Goal: Transaction & Acquisition: Purchase product/service

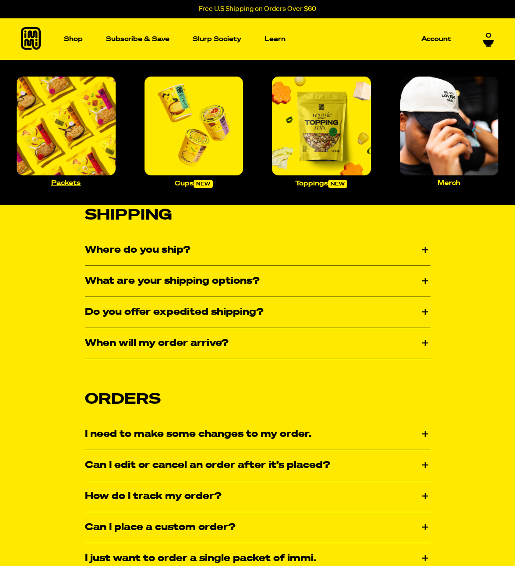
click at [85, 111] on img "Main navigation" at bounding box center [66, 126] width 99 height 99
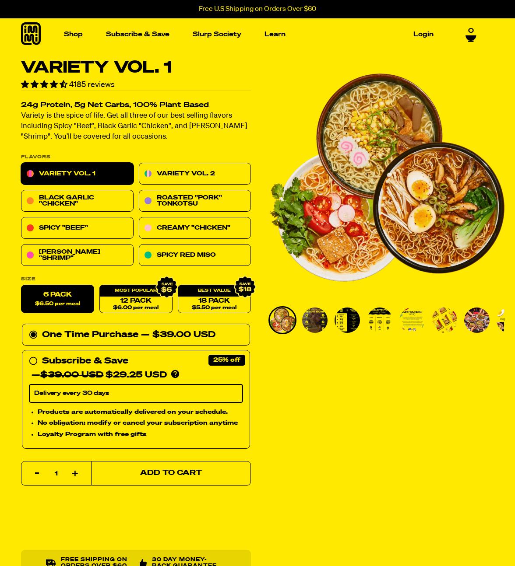
click at [168, 479] on button "Add to Cart" at bounding box center [171, 473] width 160 height 25
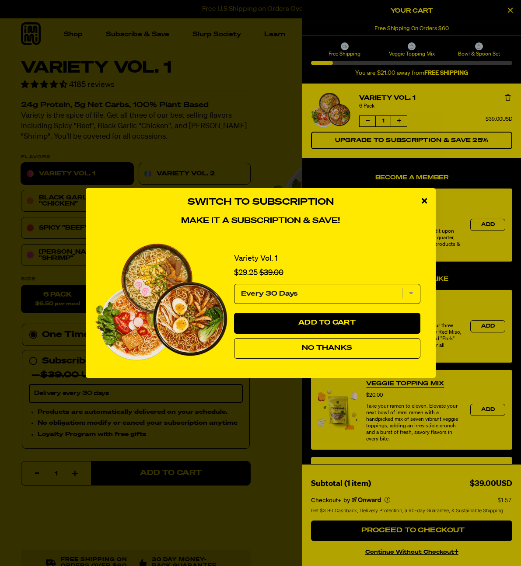
click at [310, 343] on button "No Thanks" at bounding box center [327, 348] width 186 height 21
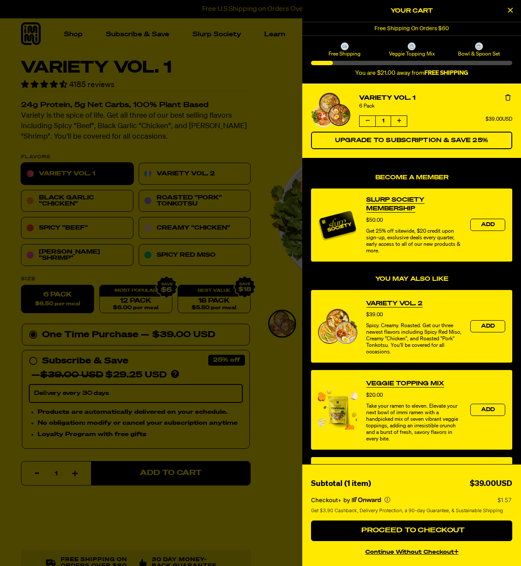
click at [199, 191] on div at bounding box center [260, 283] width 521 height 566
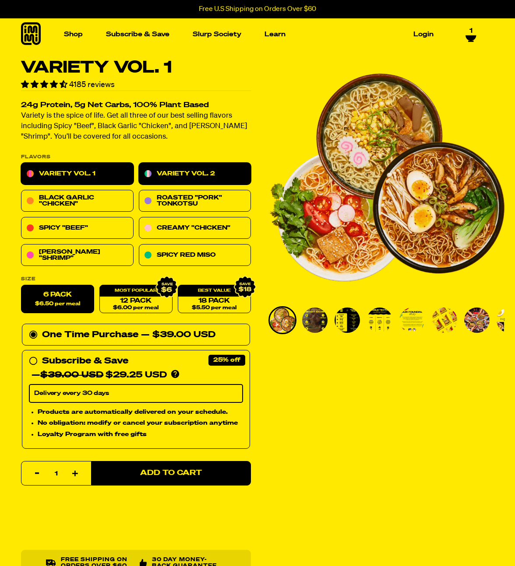
click at [198, 170] on link "Variety Vol. 2" at bounding box center [195, 174] width 112 height 22
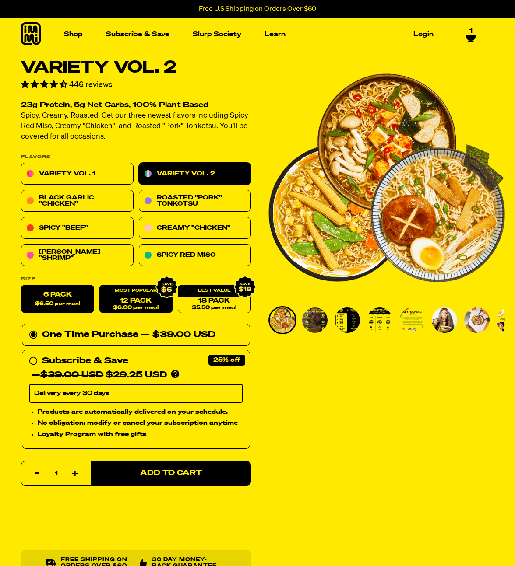
click at [130, 298] on link "12 Pack $6.00 per meal" at bounding box center [135, 299] width 73 height 28
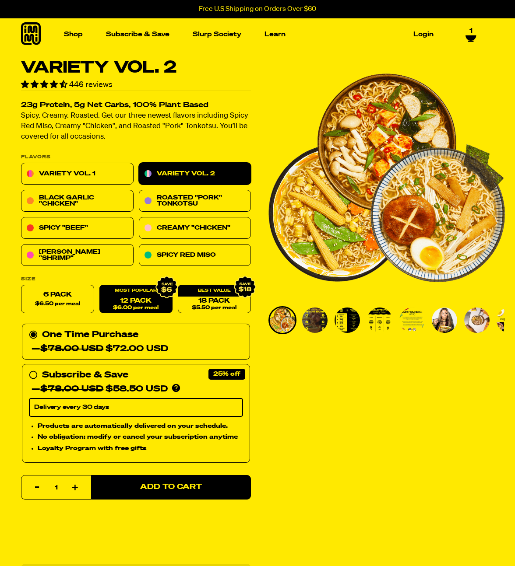
radio input "false"
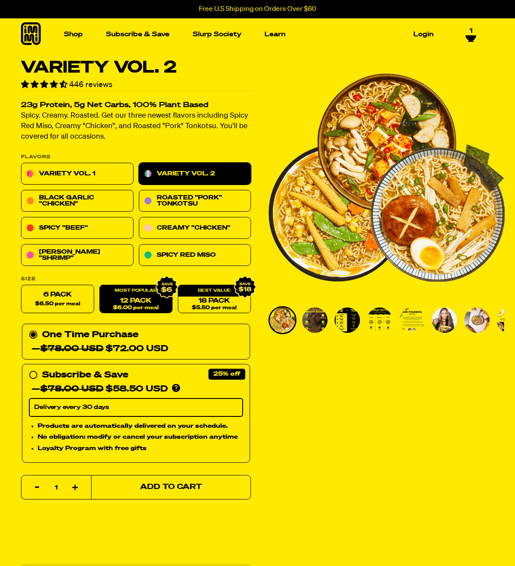
click at [205, 486] on button "Add to Cart" at bounding box center [171, 487] width 160 height 25
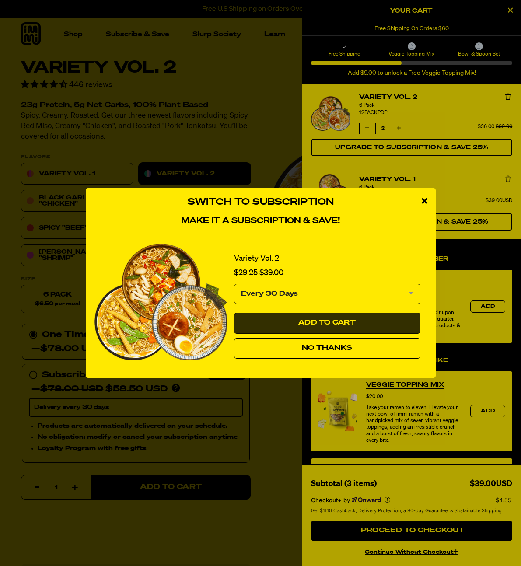
click at [342, 332] on button "Add to Cart" at bounding box center [327, 323] width 186 height 21
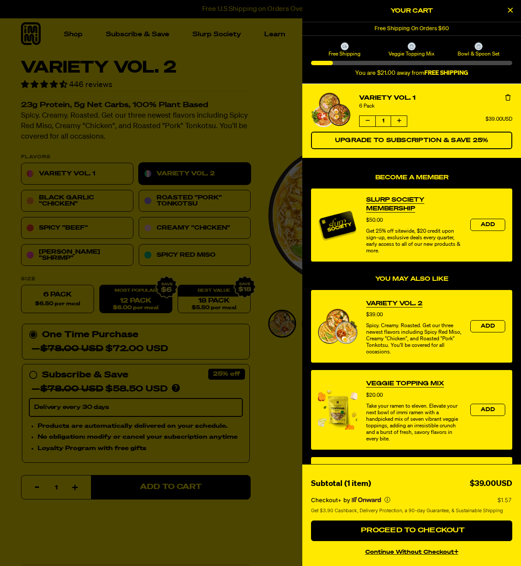
click at [269, 87] on div at bounding box center [260, 283] width 521 height 566
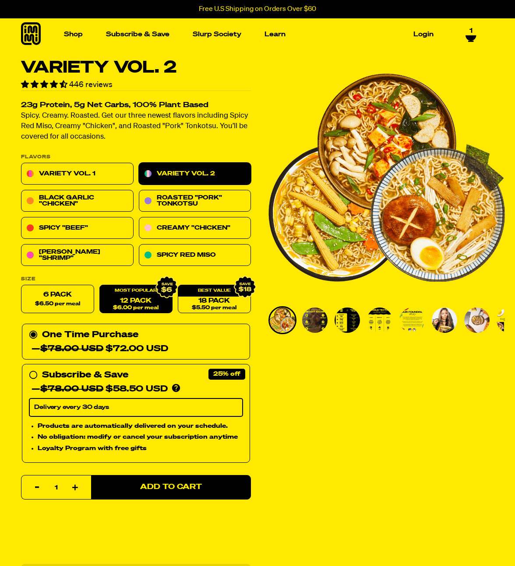
click at [482, 37] on div "Shop Packets Cups new Toppings new Merch Subscribe & Save Slurp Society Learn O…" at bounding box center [257, 34] width 515 height 32
click at [473, 37] on icon at bounding box center [470, 37] width 11 height 5
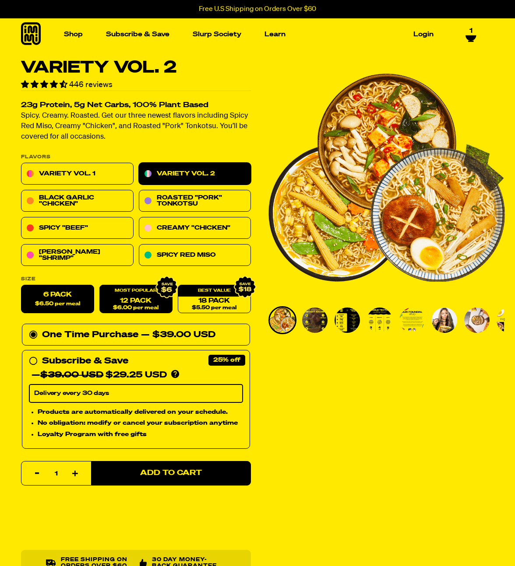
click at [130, 300] on link "12 Pack $6.00 per meal" at bounding box center [135, 299] width 73 height 28
radio input "false"
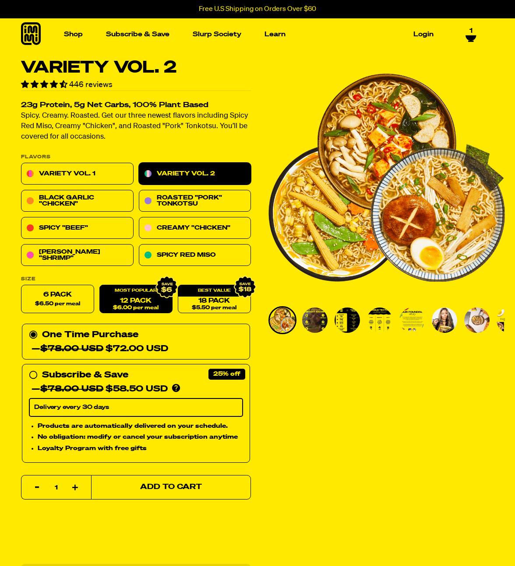
click at [185, 490] on span "Add to Cart" at bounding box center [171, 487] width 62 height 7
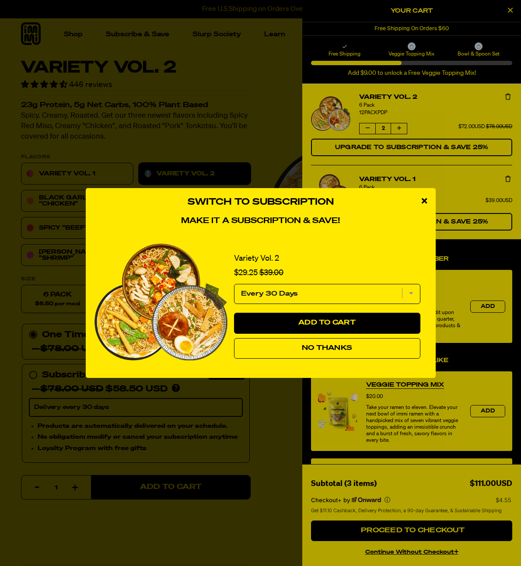
click at [349, 352] on span "No Thanks" at bounding box center [327, 348] width 50 height 7
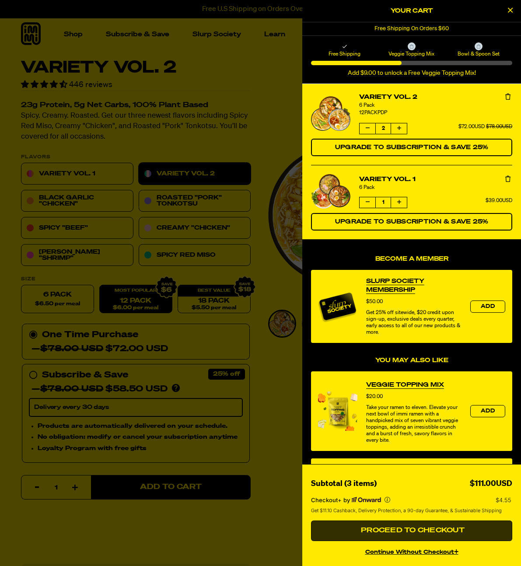
click at [416, 523] on button "Proceed to Checkout" at bounding box center [411, 531] width 201 height 21
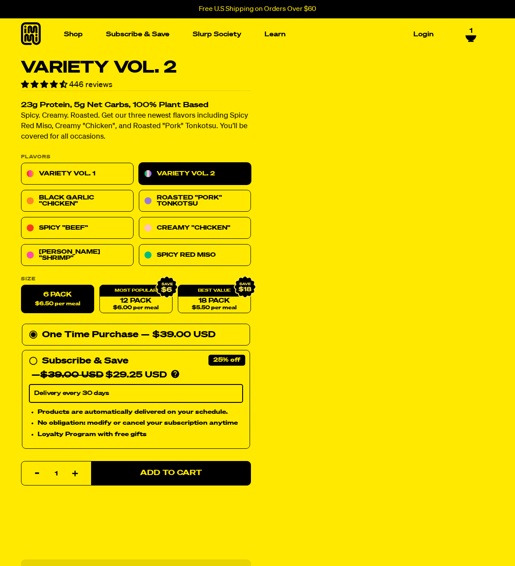
click at [467, 42] on div "Shop Packets Cups new Toppings new Merch Subscribe & Save Slurp Society Learn O…" at bounding box center [257, 34] width 515 height 32
click at [471, 35] on icon at bounding box center [470, 37] width 11 height 5
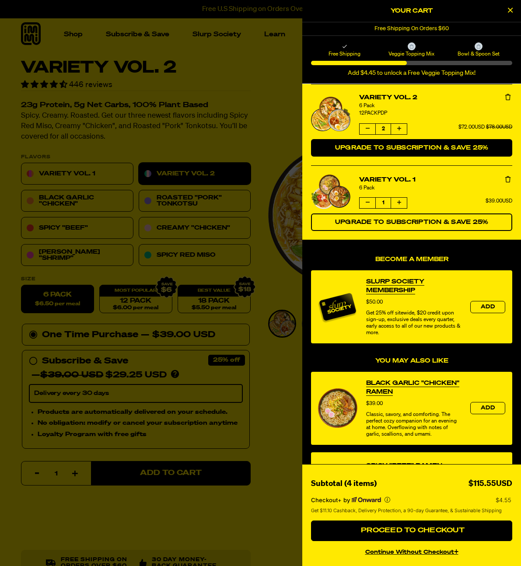
click at [425, 151] on span "Upgrade to Subscription & Save 25%" at bounding box center [412, 148] width 154 height 6
select select "Every 30 Days"
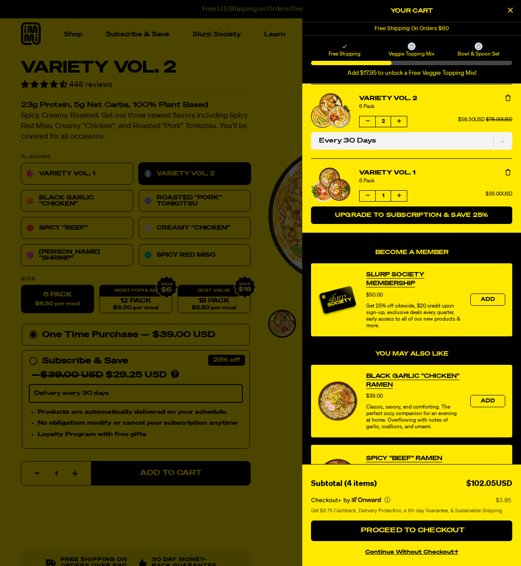
click at [444, 217] on span "Upgrade to Subscription & Save 25%" at bounding box center [412, 215] width 154 height 6
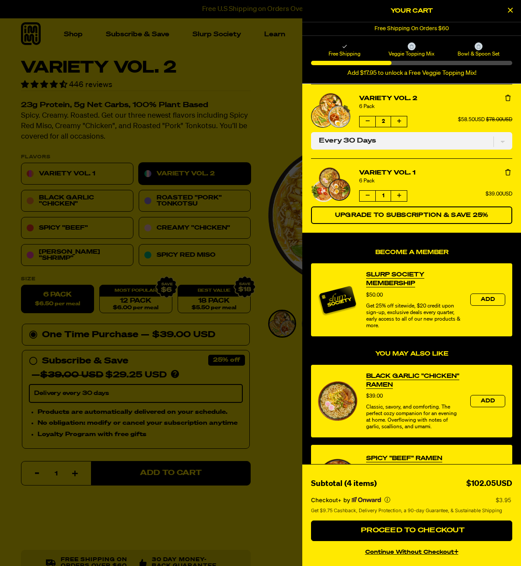
select select "Every 30 Days"
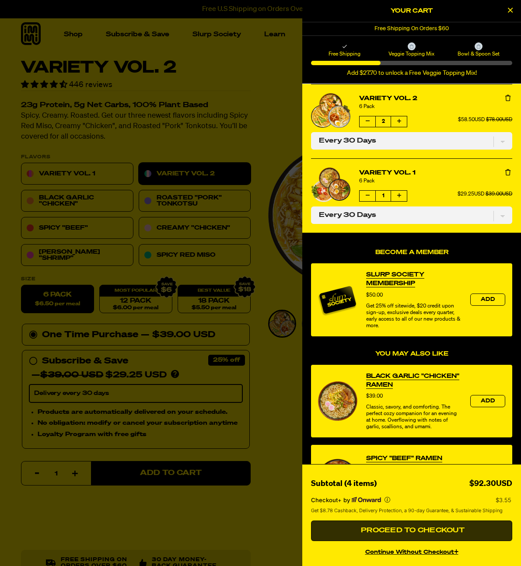
click at [408, 536] on button "Proceed to Checkout" at bounding box center [411, 531] width 201 height 21
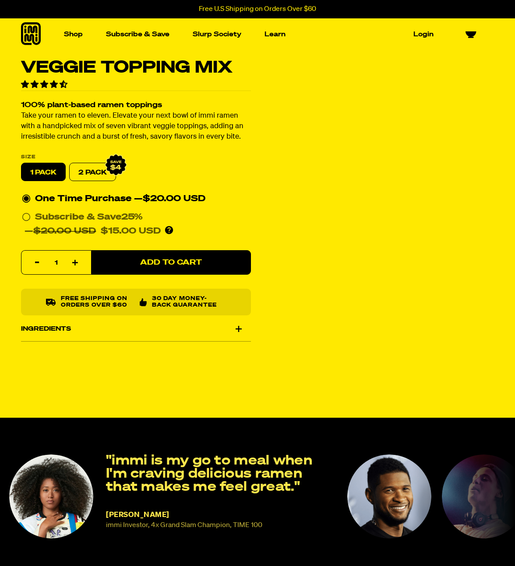
select select "Every 30 Days"
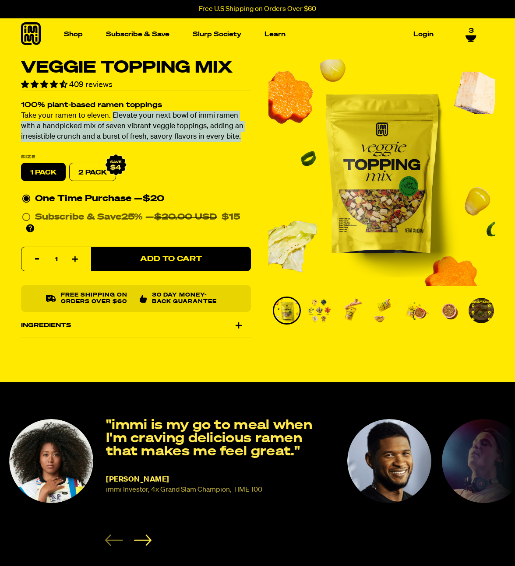
drag, startPoint x: 246, startPoint y: 139, endPoint x: 110, endPoint y: 116, distance: 138.0
click at [110, 116] on p "Take your ramen to eleven. Elevate your next bowl of immi ramen with a handpick…" at bounding box center [136, 127] width 230 height 32
copy p "Elevate your next bowl of immi ramen with a handpicked mix of seven vibrant veg…"
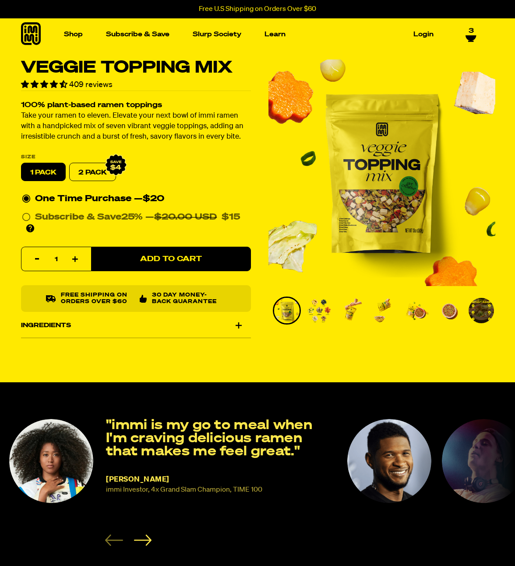
click at [88, 43] on ul "Shop Packets Cups new Toppings new Merch Subscribe & Save Slurp Society Learn O…" at bounding box center [248, 34] width 376 height 32
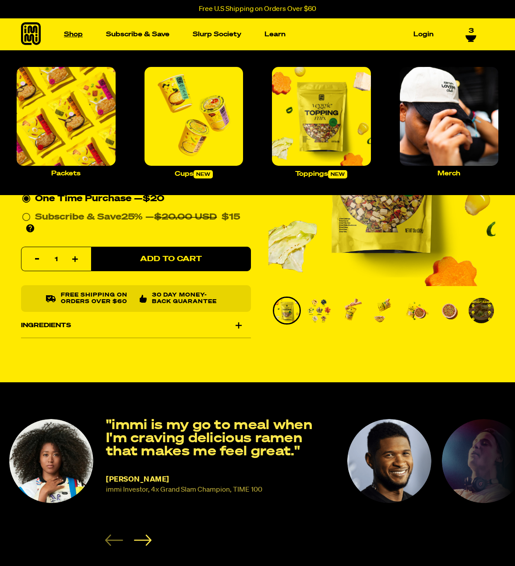
click at [73, 28] on link "Shop" at bounding box center [73, 35] width 26 height 14
click at [91, 116] on img "Main navigation" at bounding box center [66, 116] width 99 height 99
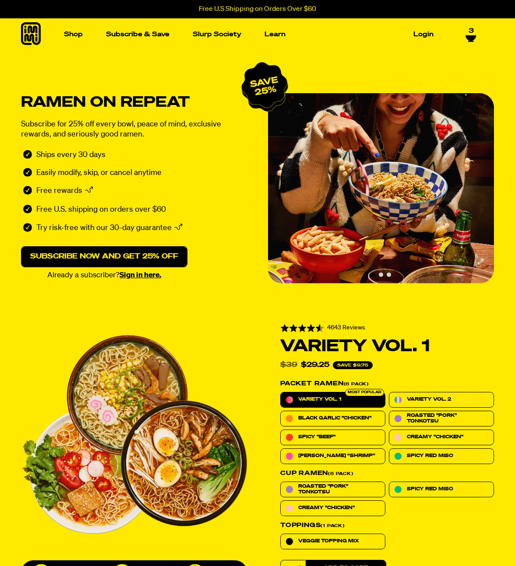
select select "Every 30 Days"
